Goal: Navigation & Orientation: Find specific page/section

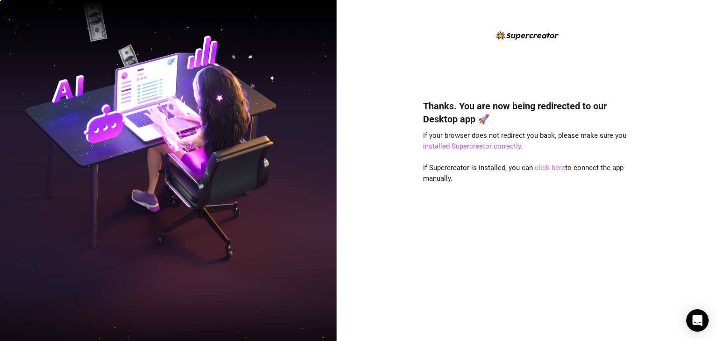
click at [546, 169] on link "click here" at bounding box center [550, 168] width 30 height 8
click at [547, 169] on link "click here" at bounding box center [550, 168] width 30 height 8
click at [550, 165] on link "click here" at bounding box center [550, 168] width 30 height 8
click at [549, 171] on link "click here" at bounding box center [550, 168] width 30 height 8
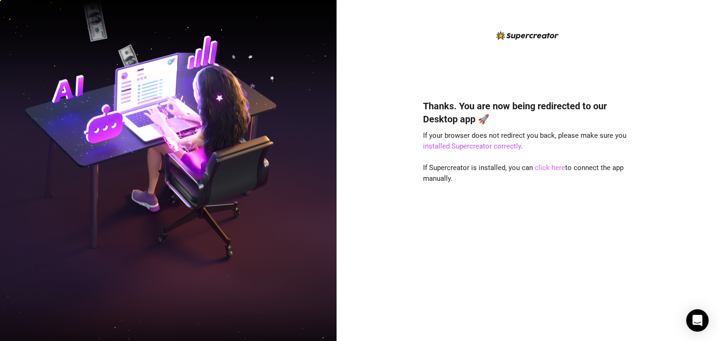
click at [559, 169] on link "click here" at bounding box center [550, 168] width 30 height 8
click at [549, 167] on link "click here" at bounding box center [550, 168] width 30 height 8
click at [553, 171] on link "click here" at bounding box center [550, 168] width 30 height 8
click at [539, 169] on link "click here" at bounding box center [550, 168] width 30 height 8
click at [547, 171] on link "click here" at bounding box center [550, 168] width 30 height 8
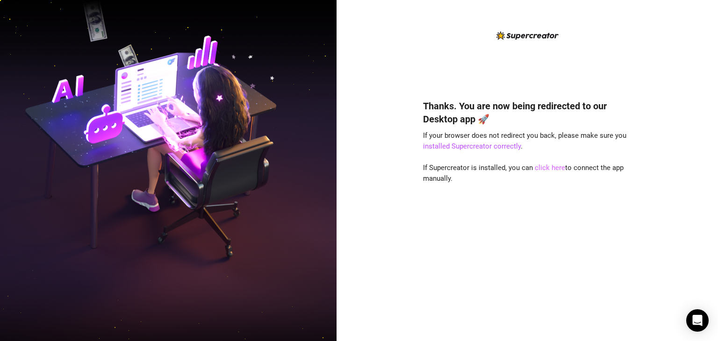
click at [556, 167] on link "click here" at bounding box center [550, 168] width 30 height 8
